Goal: Information Seeking & Learning: Learn about a topic

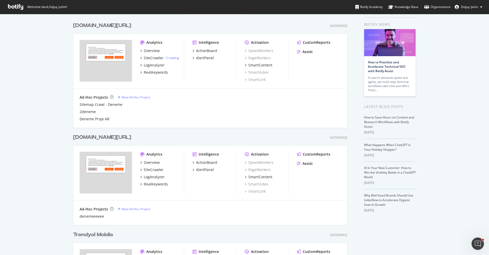
scroll to position [474, 279]
click at [158, 72] on div "RealKeywords" at bounding box center [156, 72] width 24 height 5
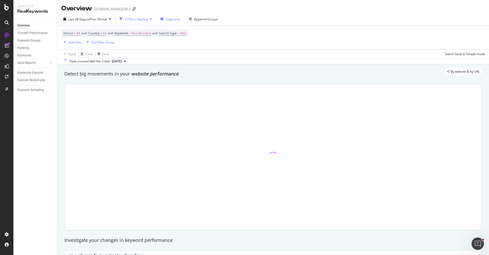
click at [170, 21] on div "Segments" at bounding box center [170, 19] width 20 height 8
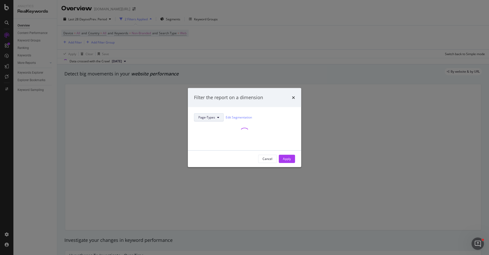
click at [199, 118] on span "Page-Types" at bounding box center [206, 117] width 17 height 4
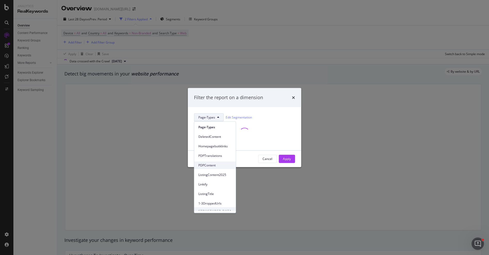
scroll to position [9, 0]
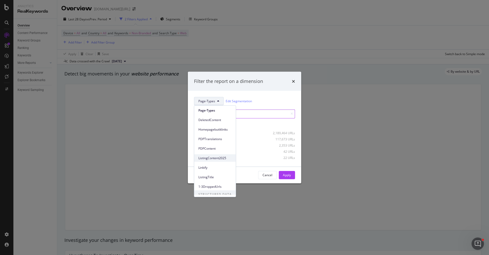
click at [218, 158] on span "ListingContent2025" at bounding box center [214, 158] width 33 height 5
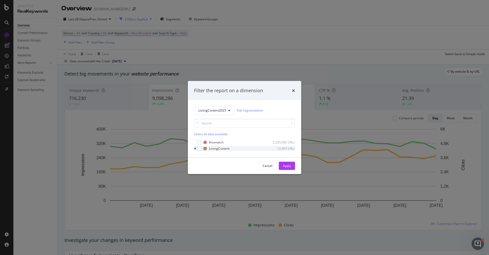
click at [195, 148] on icon "modal" at bounding box center [195, 148] width 2 height 3
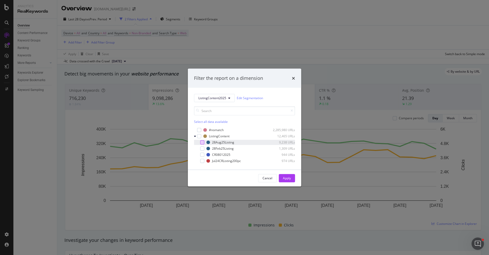
click at [203, 144] on div "modal" at bounding box center [202, 142] width 4 height 4
click at [287, 181] on div "Apply" at bounding box center [287, 178] width 8 height 8
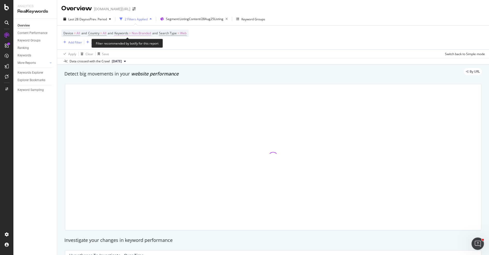
click at [139, 35] on span "Non-Branded" at bounding box center [141, 33] width 19 height 7
click at [143, 43] on span "Non-Branded" at bounding box center [132, 45] width 21 height 4
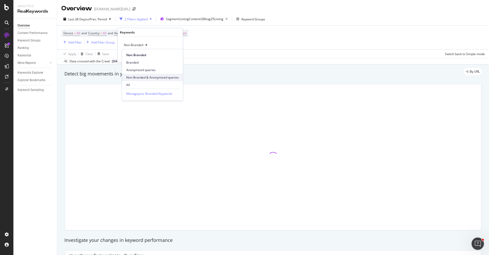
click at [160, 77] on span "Non-Branded & Anonymized queries" at bounding box center [152, 77] width 53 height 5
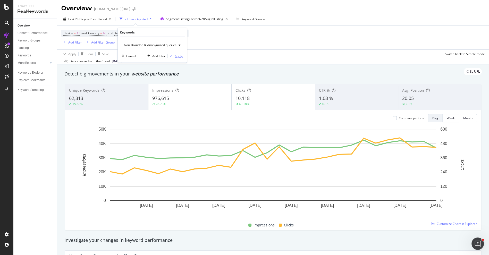
click at [178, 56] on div "Apply" at bounding box center [179, 56] width 8 height 4
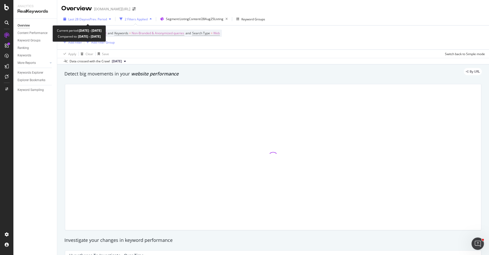
click at [102, 22] on div "Last 28 Days vs Prev. Period" at bounding box center [87, 19] width 52 height 8
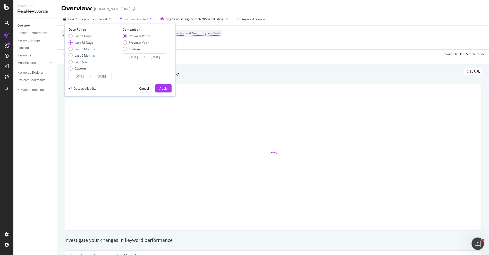
click at [219, 69] on div "By URL" at bounding box center [270, 71] width 423 height 7
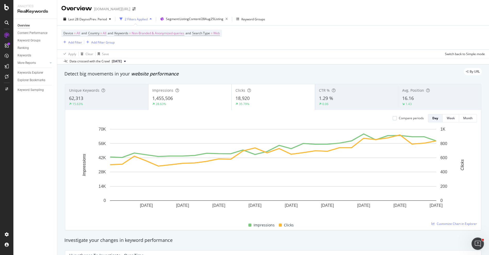
click at [120, 102] on div "15.63%" at bounding box center [106, 104] width 75 height 5
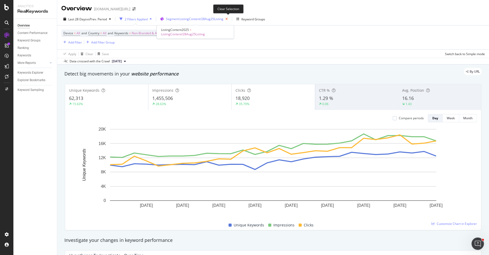
click at [228, 18] on icon "button" at bounding box center [226, 18] width 6 height 7
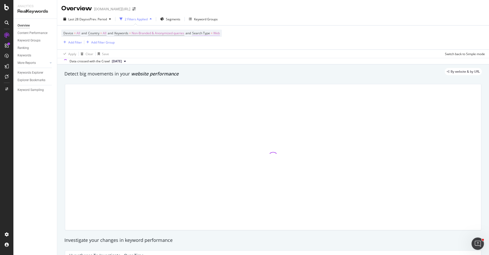
click at [210, 35] on span "Search Type" at bounding box center [201, 33] width 18 height 4
click at [210, 47] on div "Web" at bounding box center [230, 45] width 57 height 8
click at [210, 54] on div "All" at bounding box center [230, 55] width 55 height 7
click at [248, 54] on icon "button" at bounding box center [247, 55] width 3 height 3
